Goal: Information Seeking & Learning: Learn about a topic

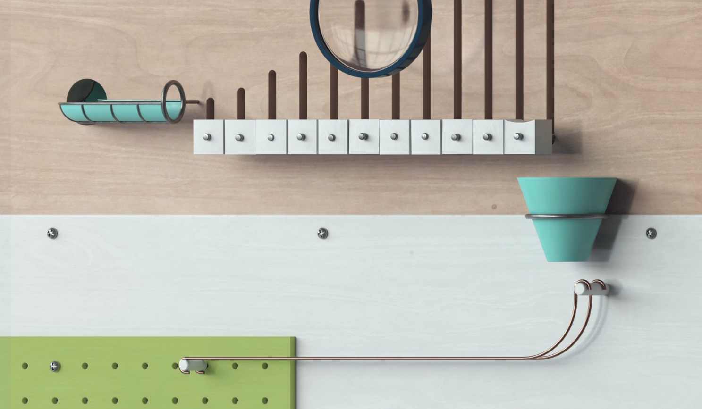
scroll to position [3241, 0]
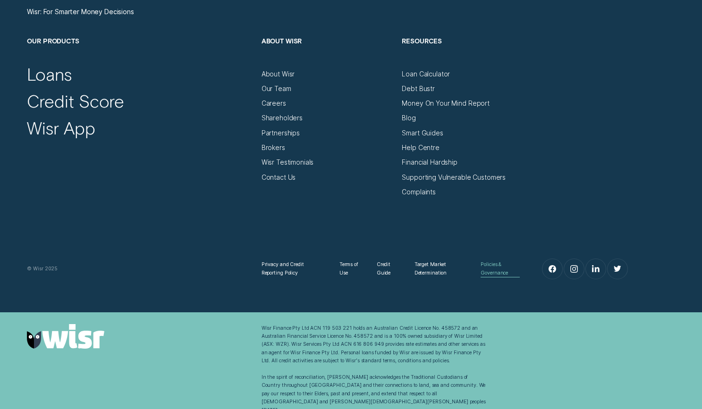
click at [495, 272] on div "Policies & Governance" at bounding box center [500, 269] width 39 height 17
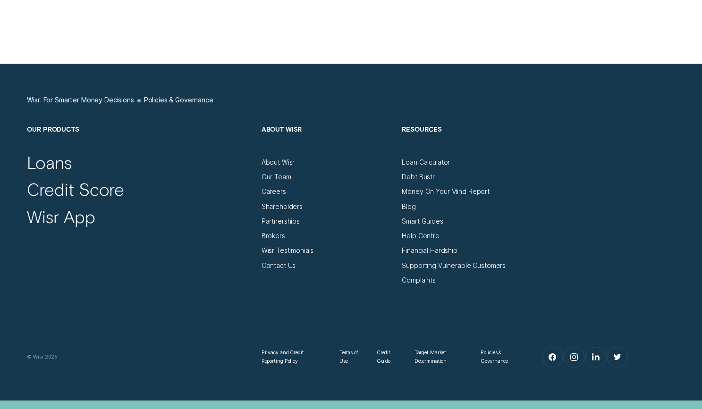
scroll to position [567, 0]
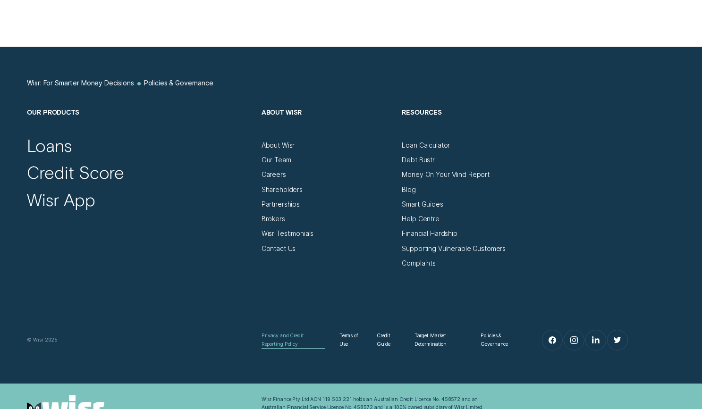
click at [280, 345] on div "Privacy and Credit Reporting Policy" at bounding box center [293, 340] width 63 height 17
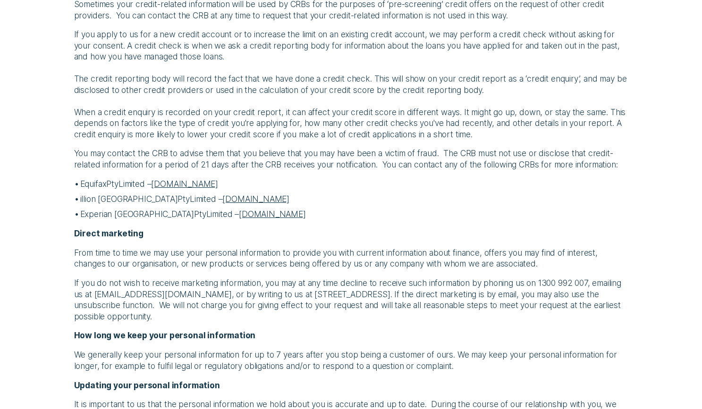
scroll to position [2455, 0]
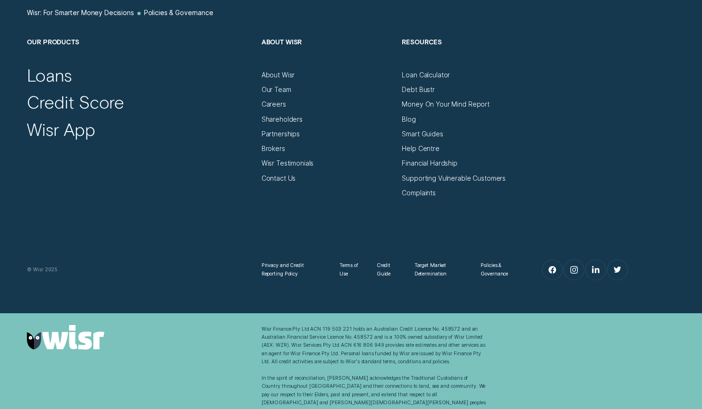
scroll to position [638, 0]
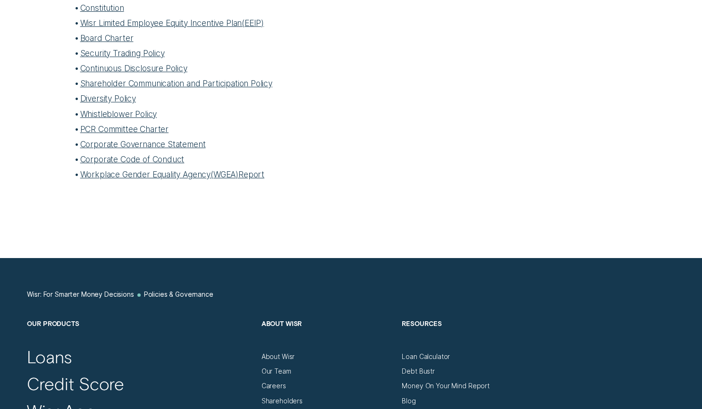
scroll to position [3241, 0]
